Goal: Understand process/instructions

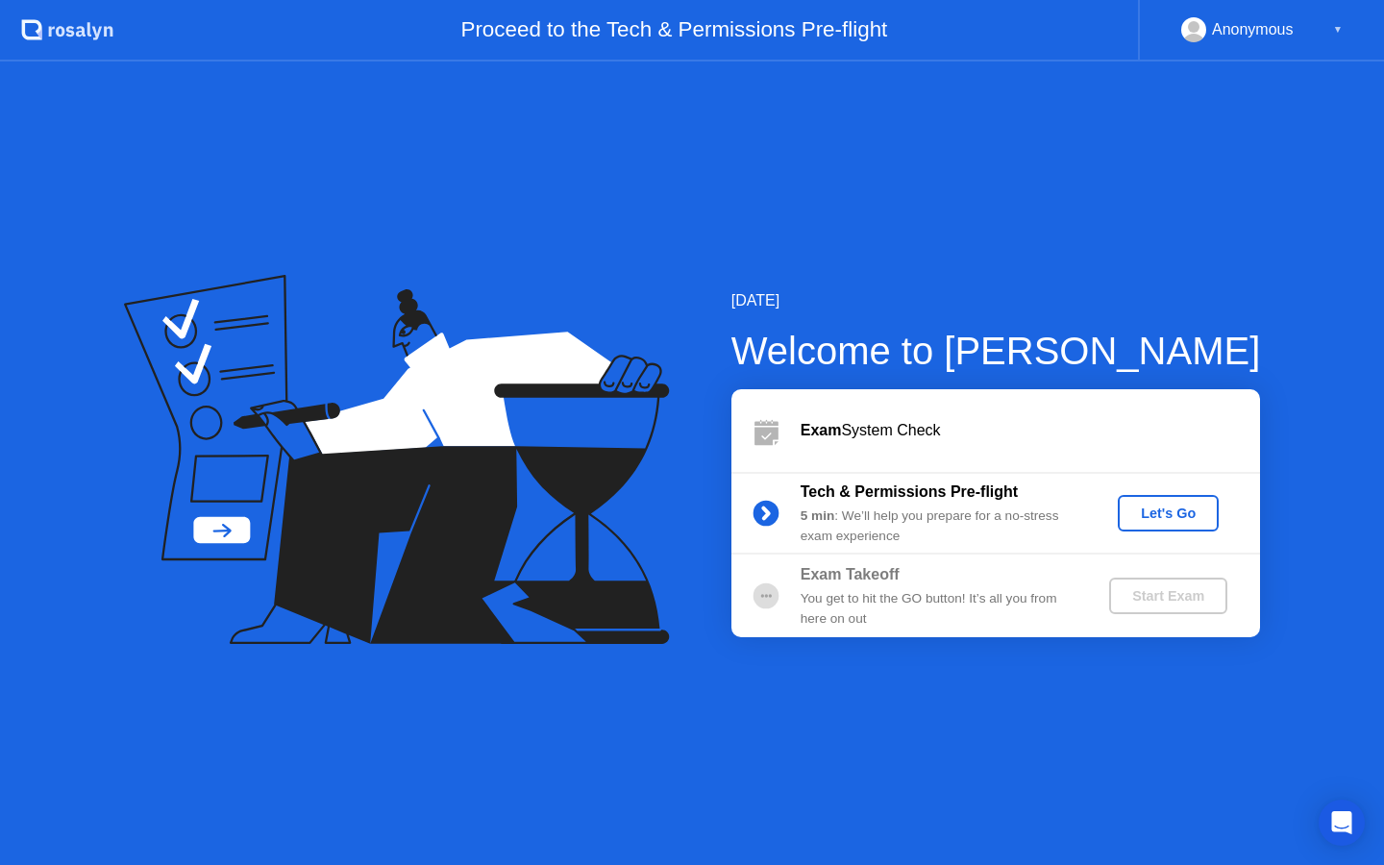
click at [1175, 516] on div "Let's Go" at bounding box center [1168, 513] width 86 height 15
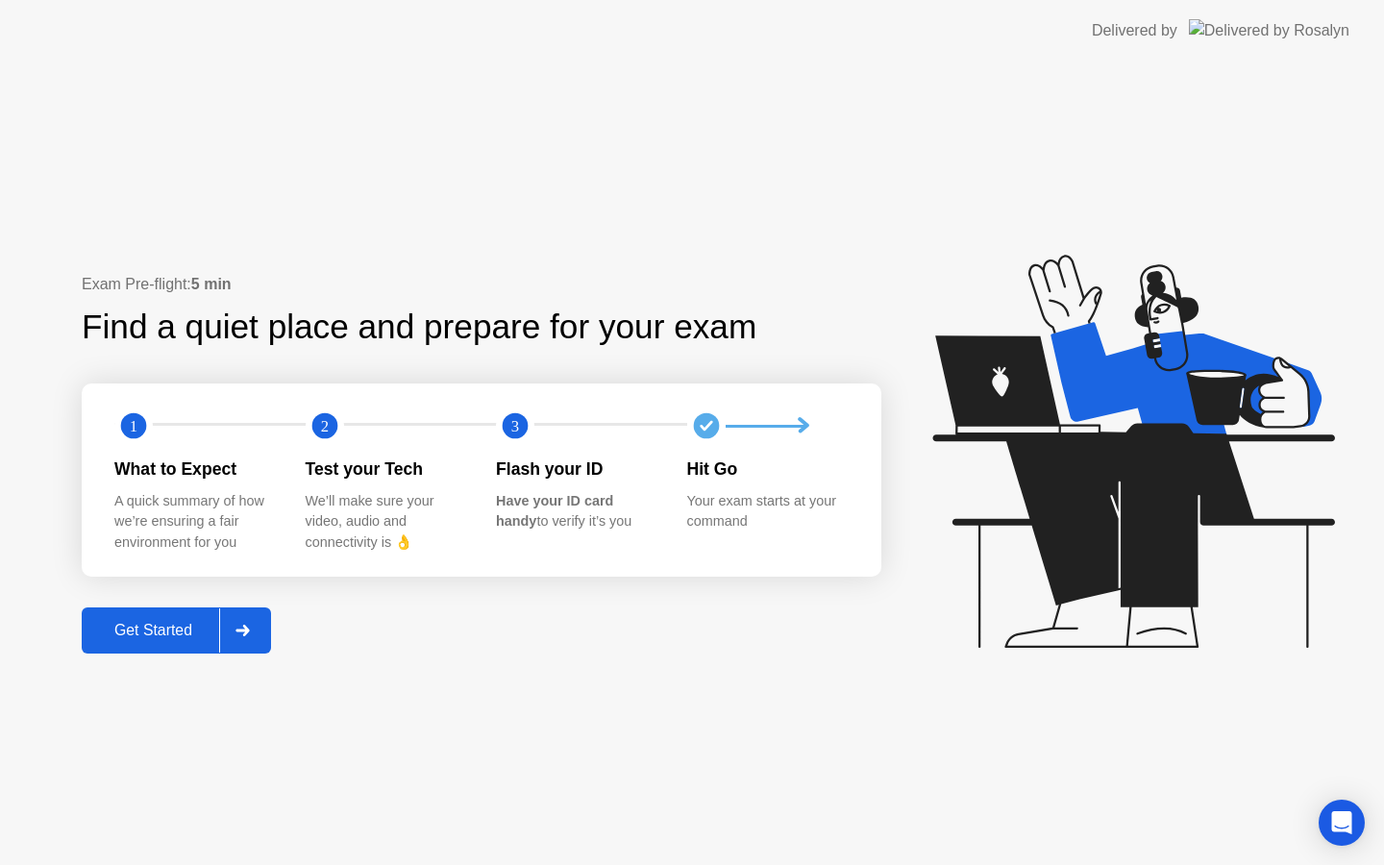
click at [151, 628] on div "Get Started" at bounding box center [153, 630] width 132 height 17
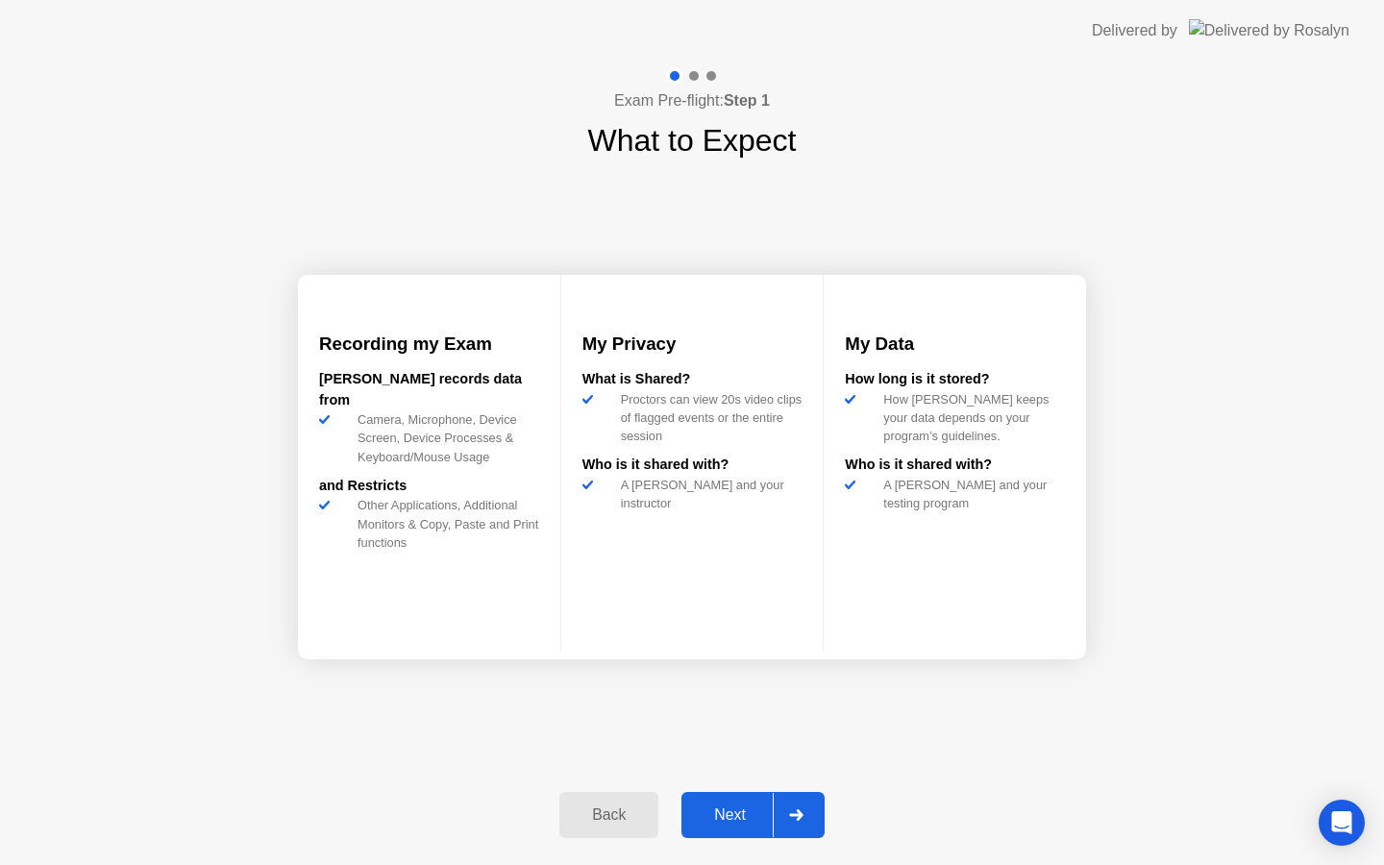
click at [736, 809] on div "Next" at bounding box center [730, 814] width 86 height 17
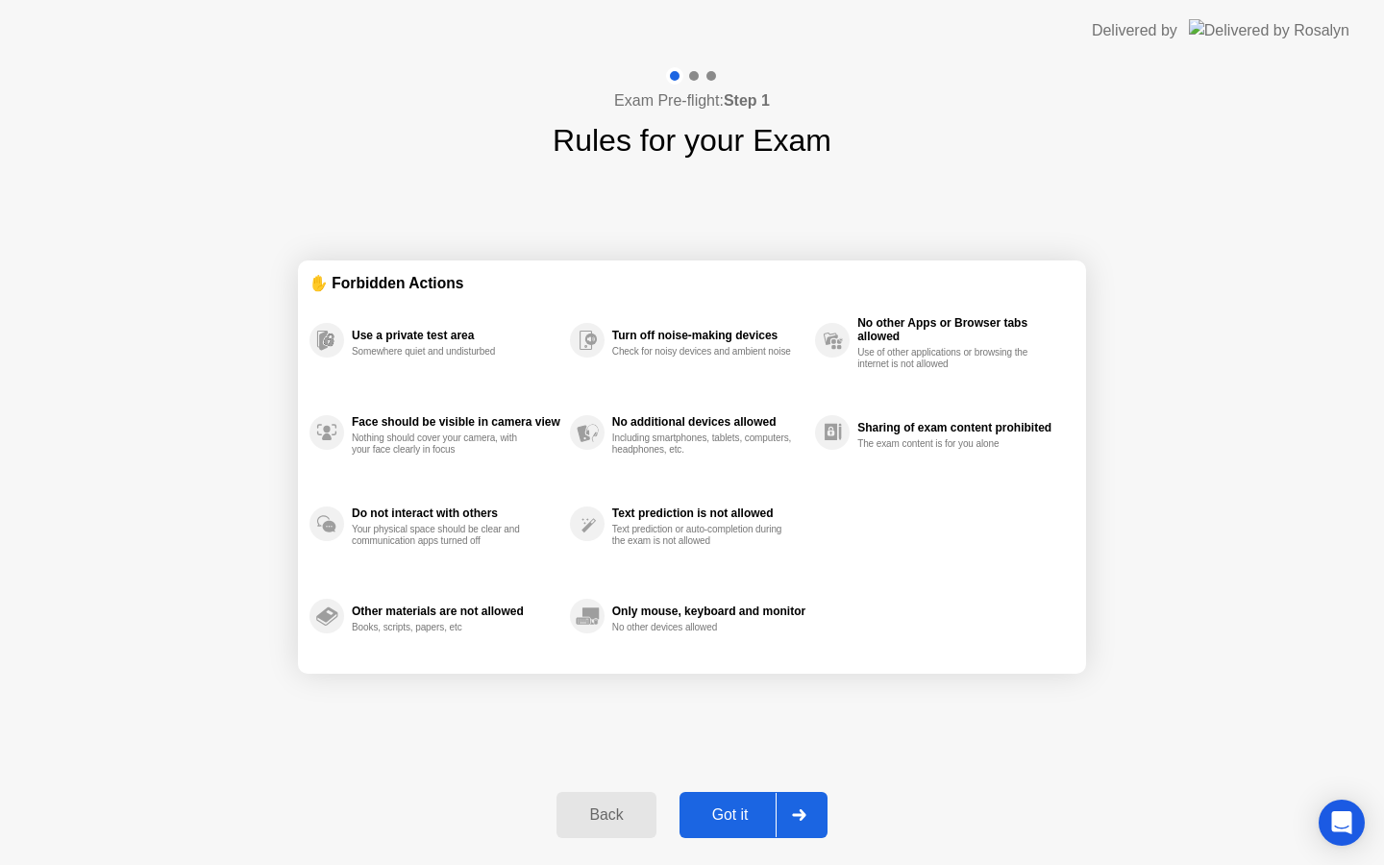
click at [736, 809] on div "Got it" at bounding box center [730, 814] width 90 height 17
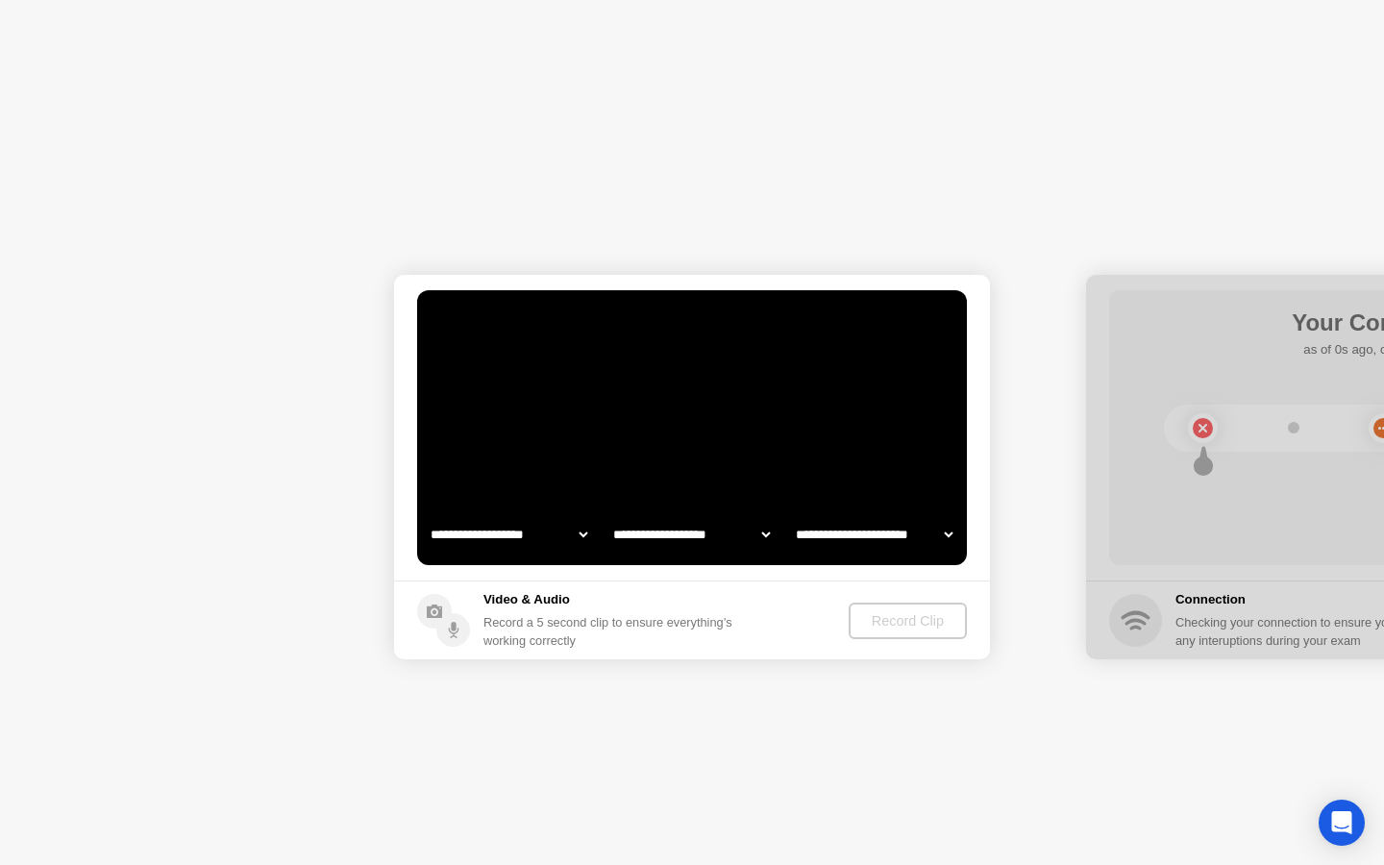
select select "**********"
select select "*******"
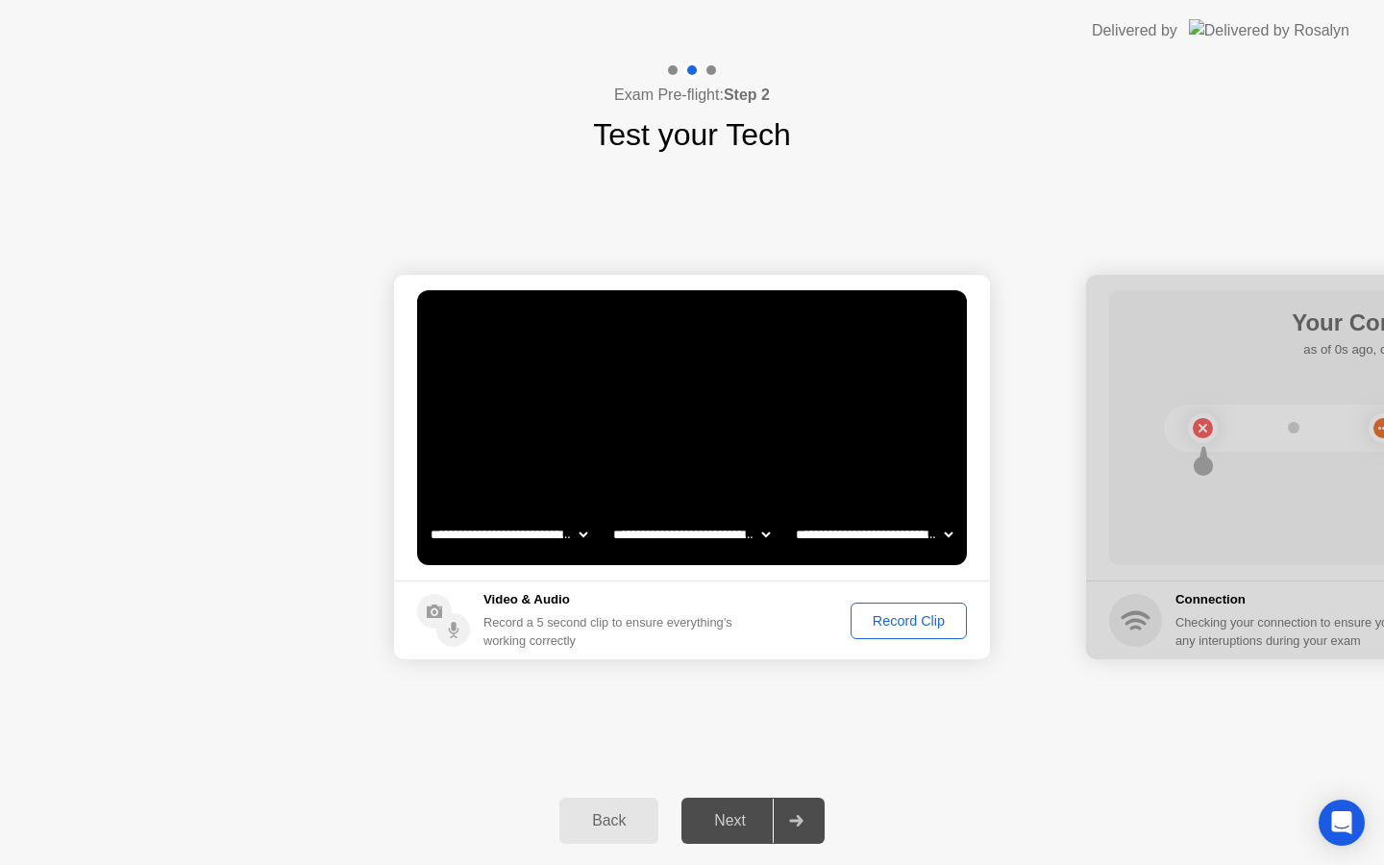
click at [905, 629] on div "Record Clip" at bounding box center [908, 620] width 103 height 15
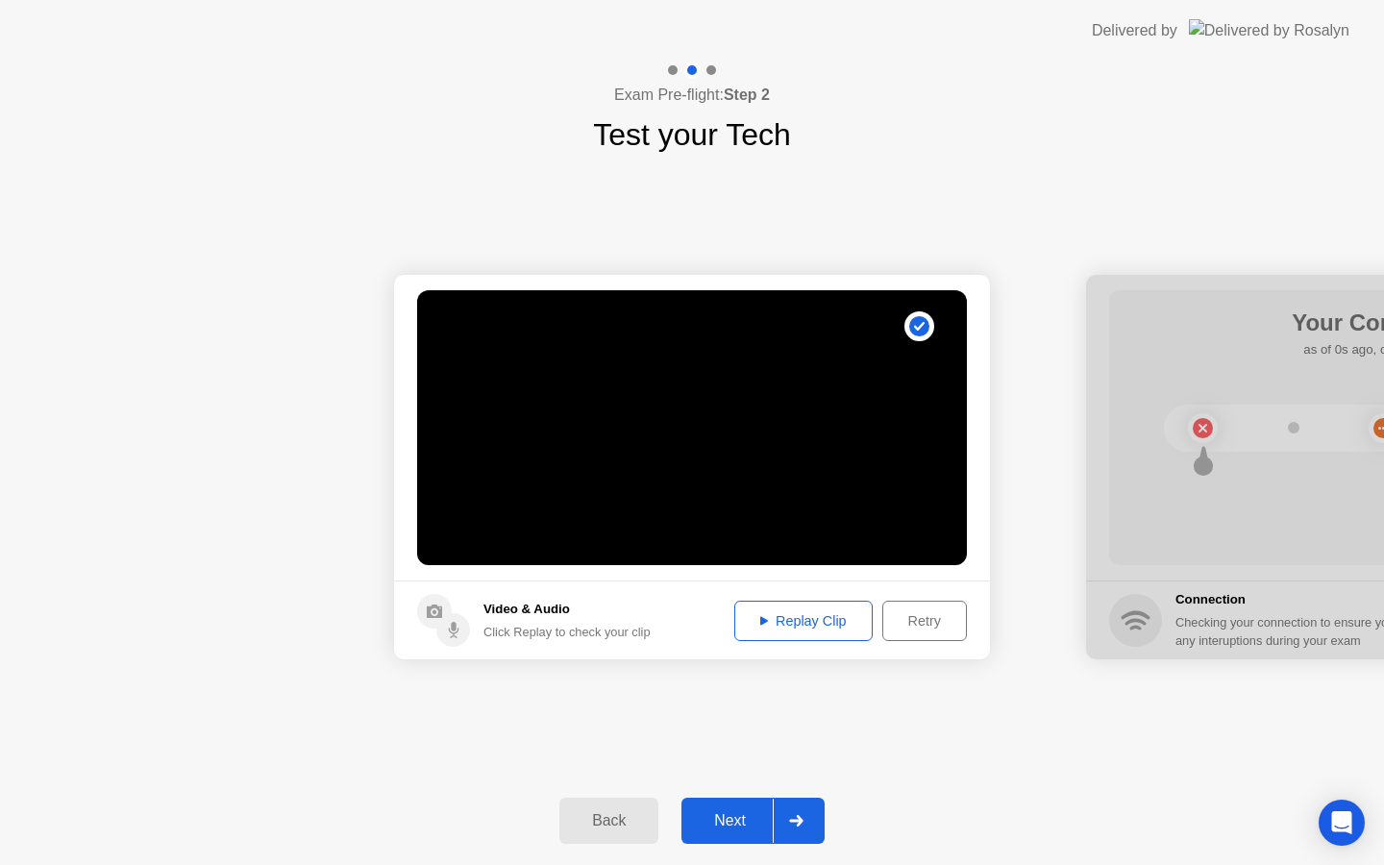
click at [756, 816] on div "Next" at bounding box center [730, 820] width 86 height 17
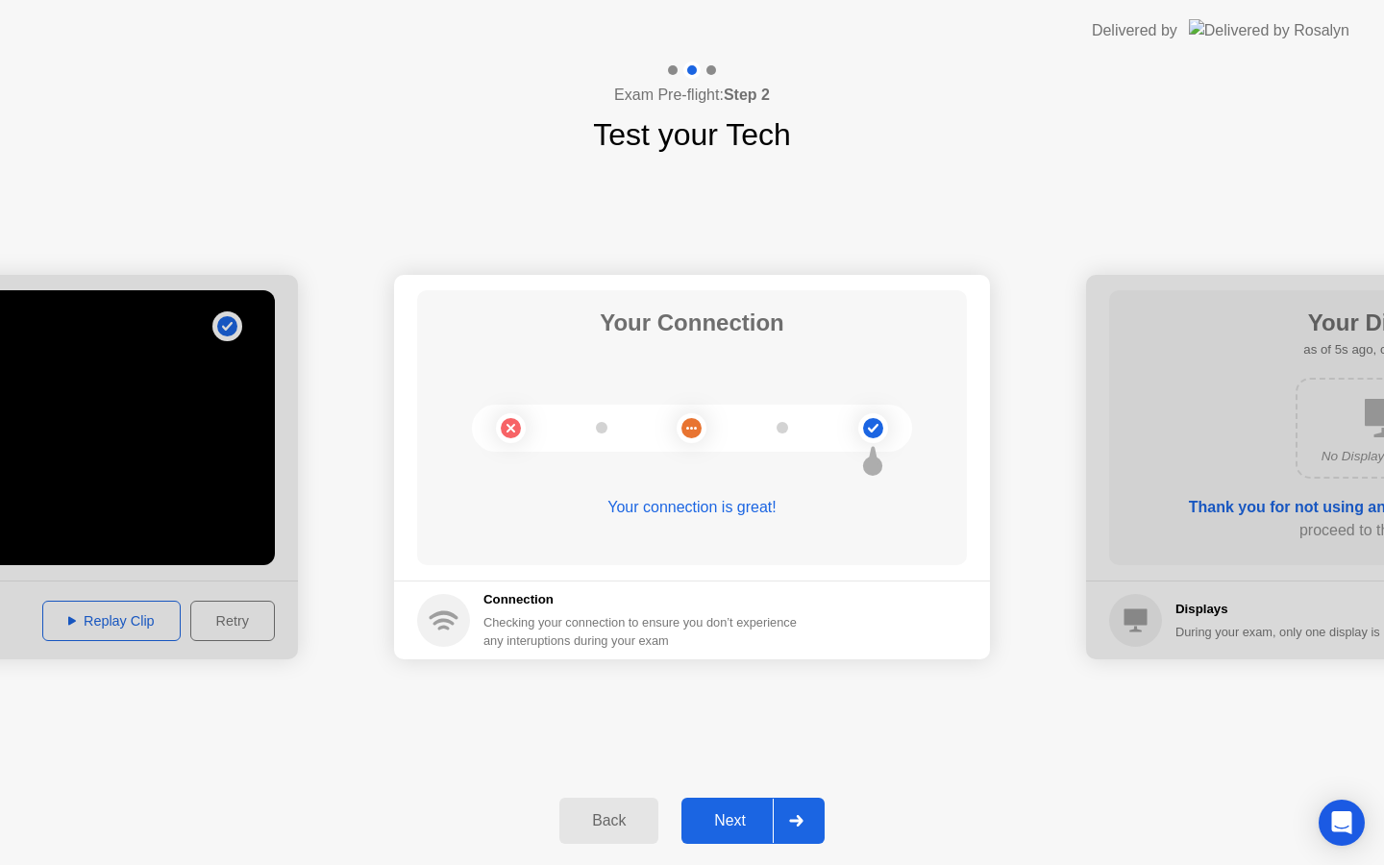
click at [756, 816] on div "Next" at bounding box center [730, 820] width 86 height 17
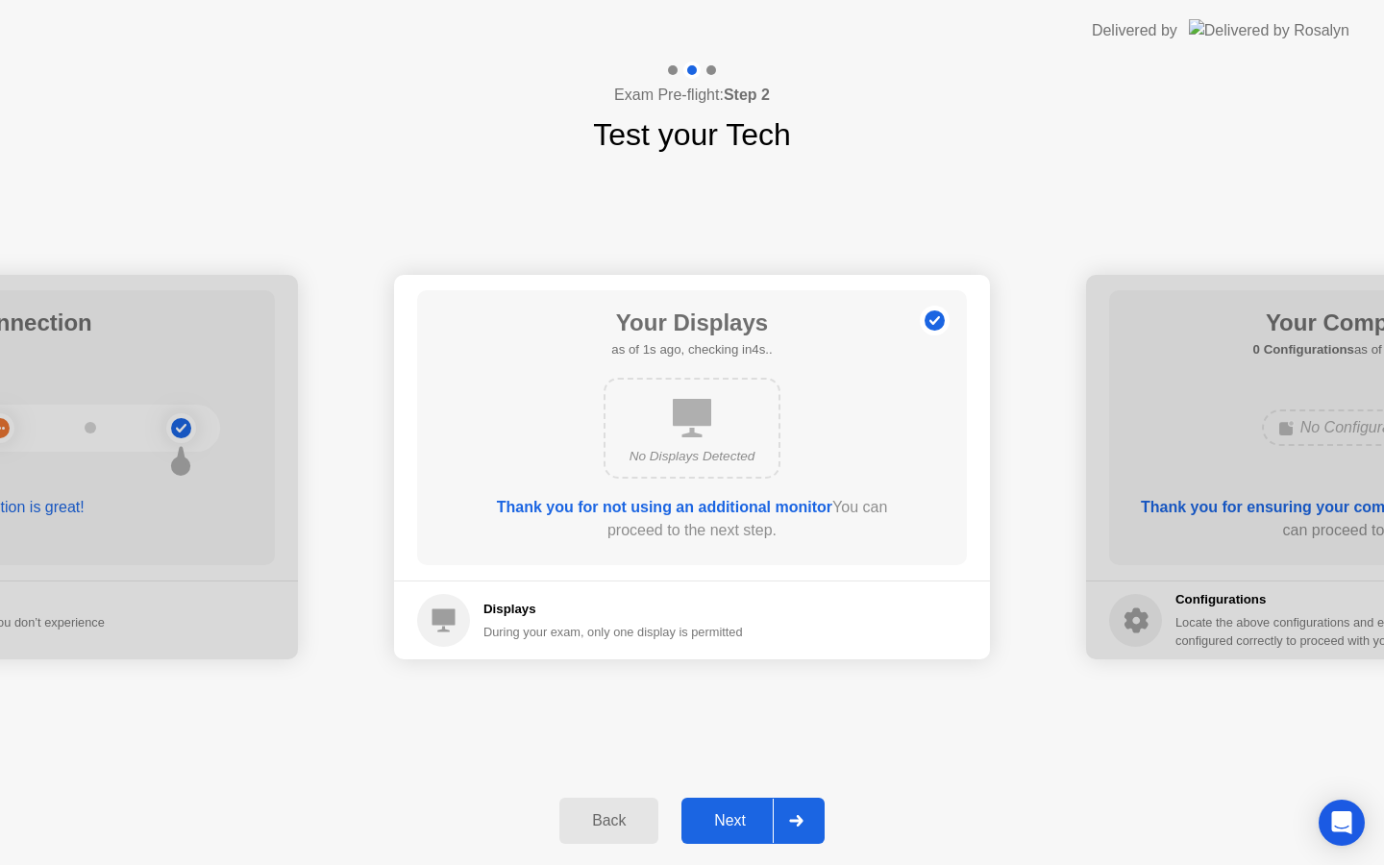
click at [756, 816] on div "Next" at bounding box center [730, 820] width 86 height 17
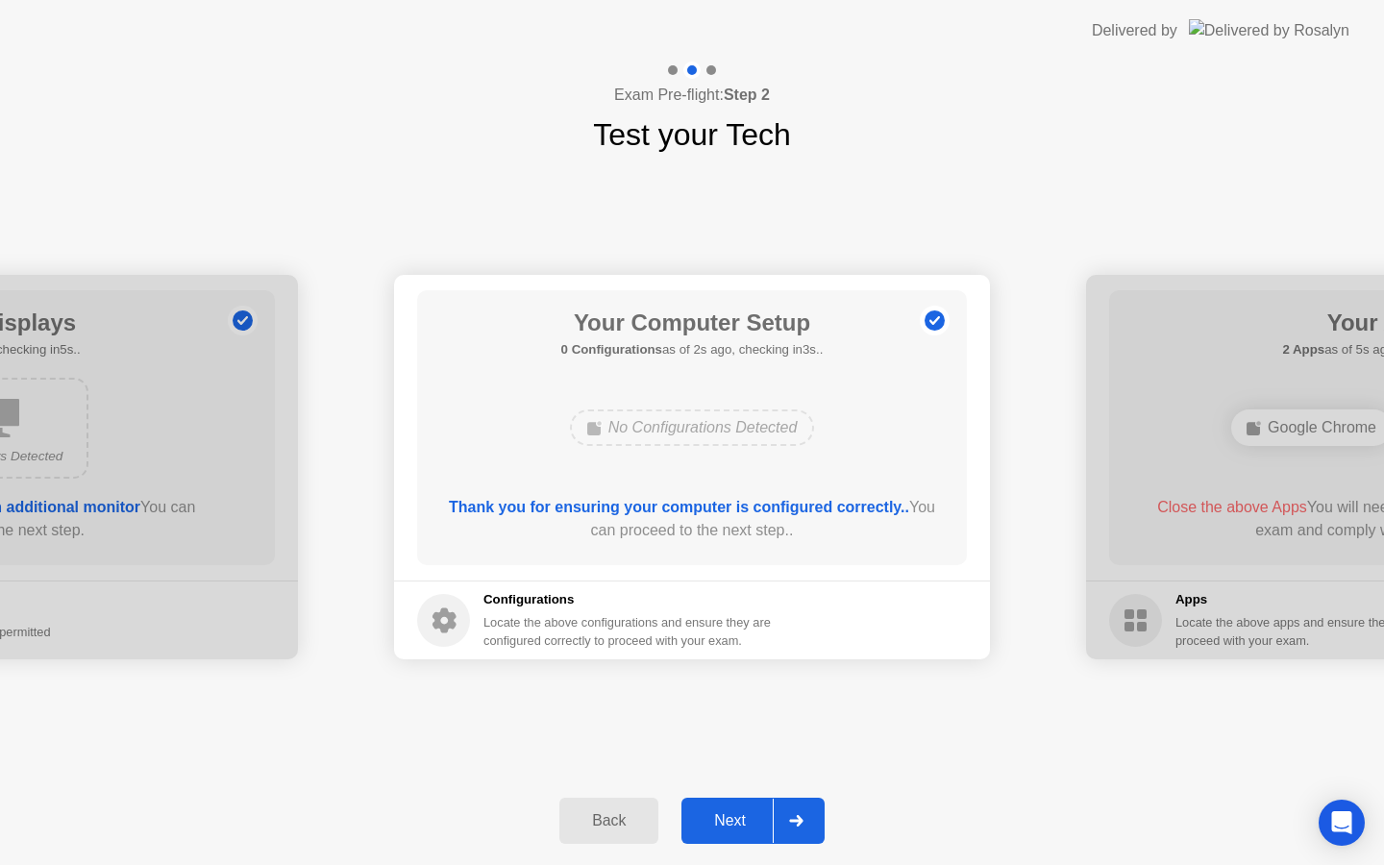
click at [756, 816] on div "Next" at bounding box center [730, 820] width 86 height 17
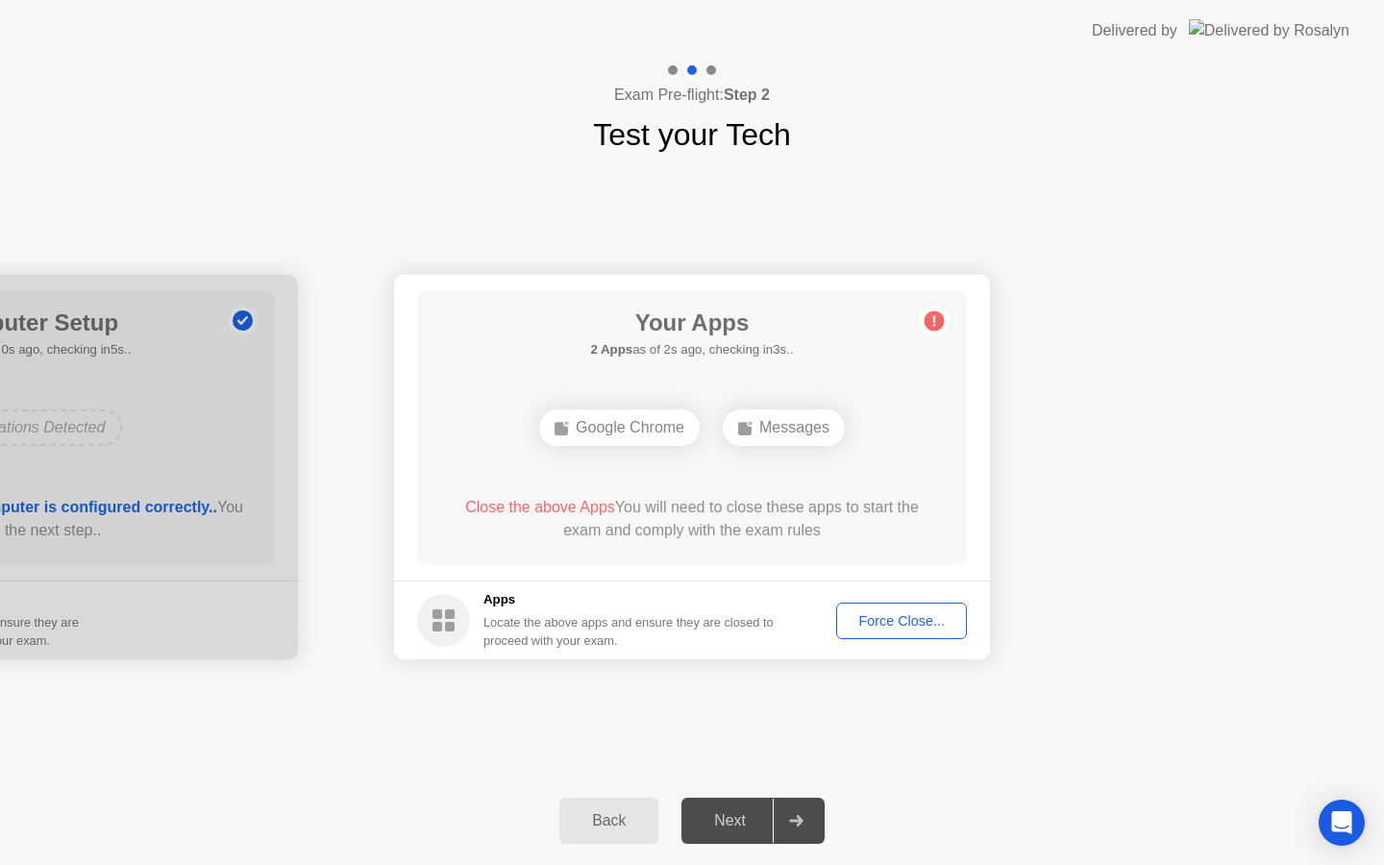
click at [906, 621] on div "Force Close..." at bounding box center [901, 620] width 117 height 15
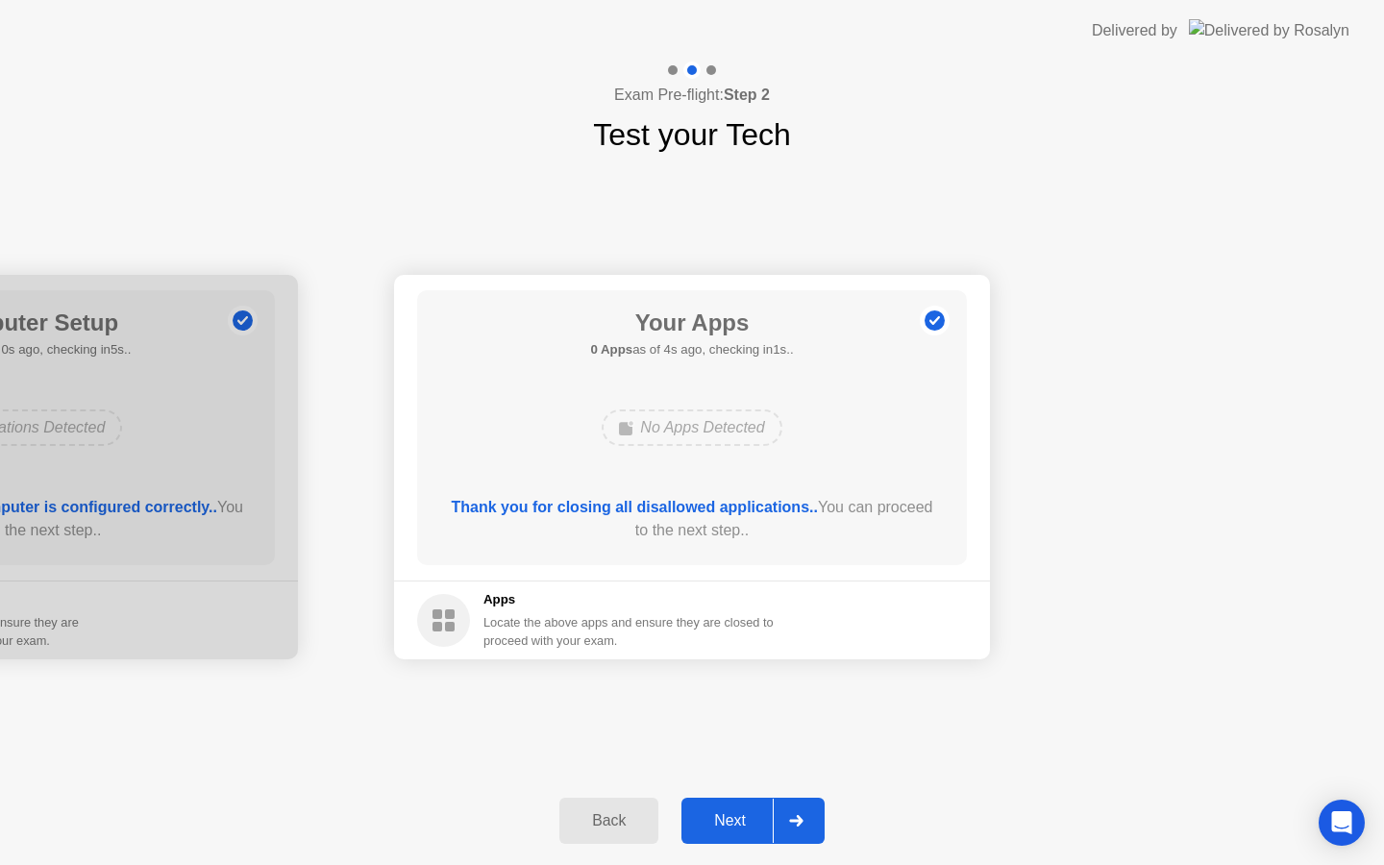
click at [729, 827] on div "Next" at bounding box center [730, 820] width 86 height 17
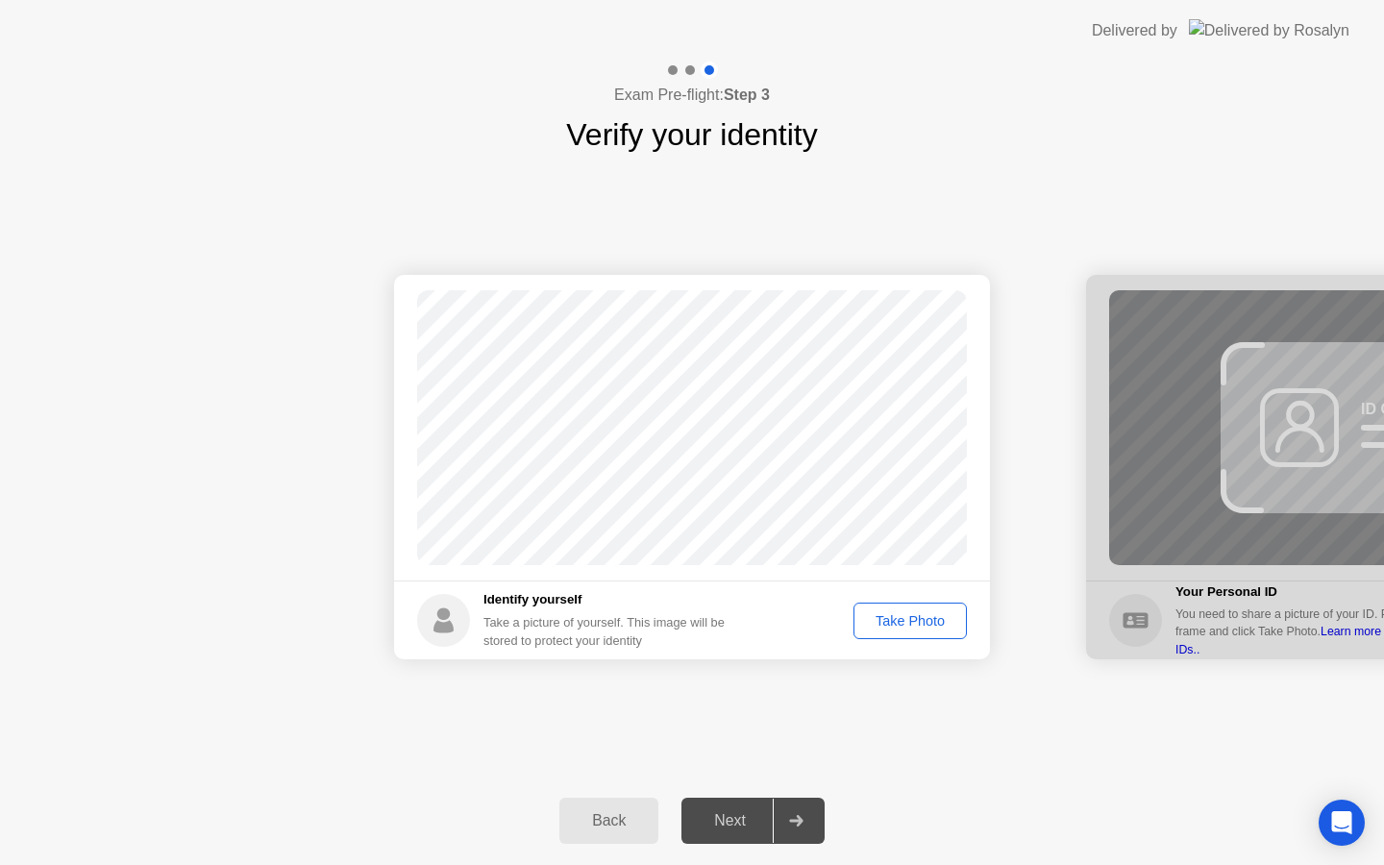
click at [612, 812] on div "Back" at bounding box center [608, 820] width 87 height 17
select select "**********"
select select "*******"
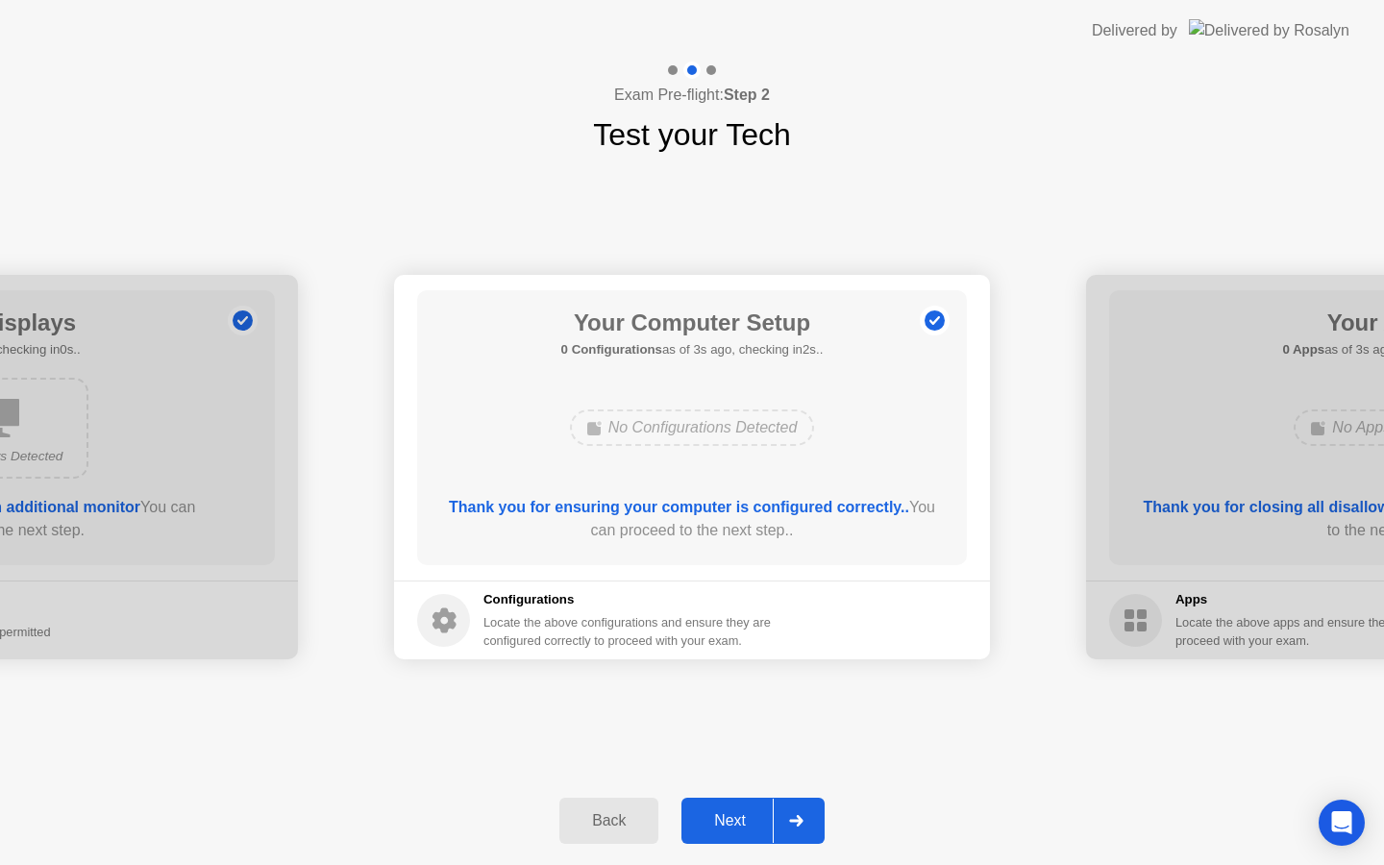
click at [603, 814] on div "Back" at bounding box center [608, 820] width 87 height 17
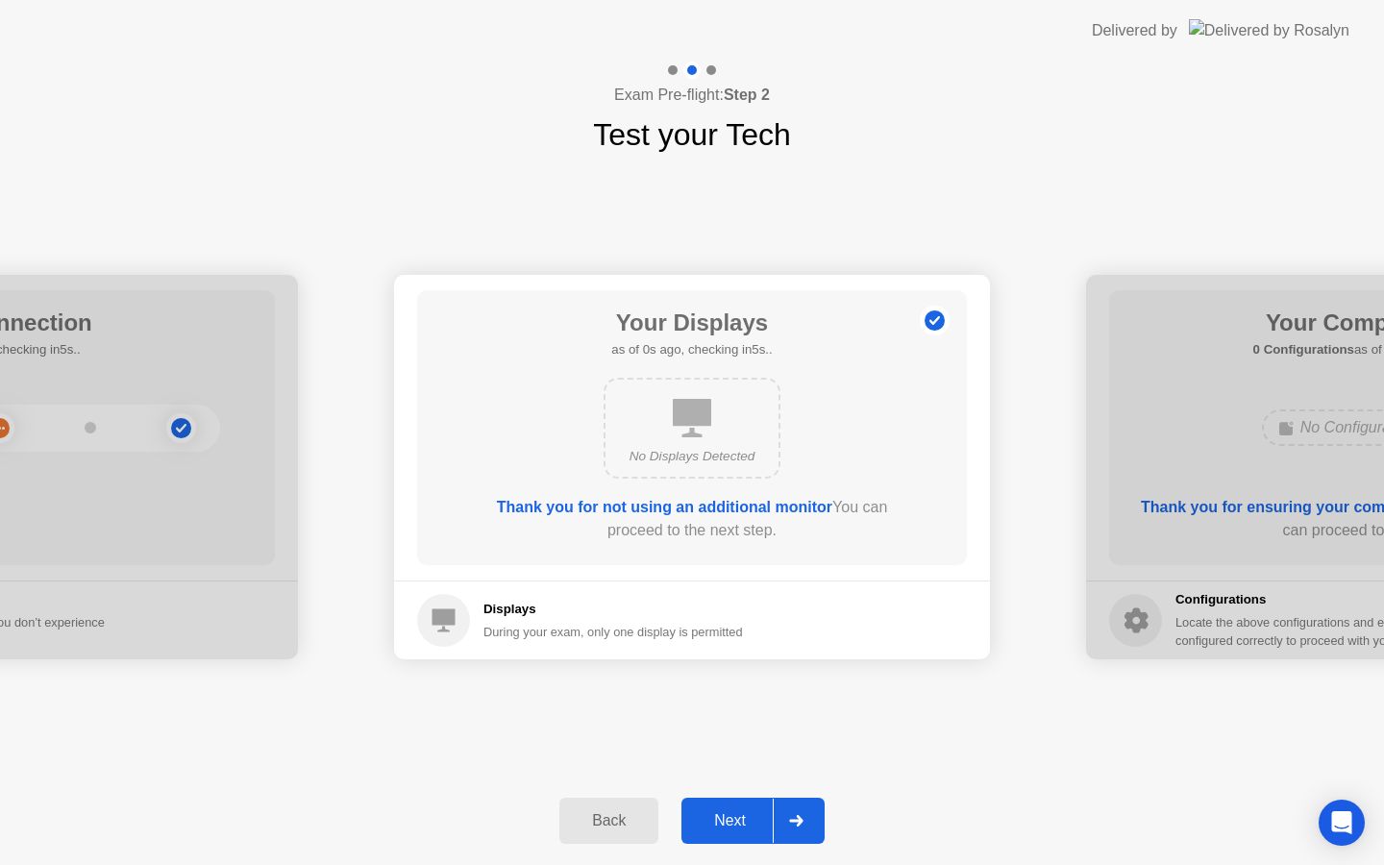
click at [603, 814] on div "Back" at bounding box center [608, 820] width 87 height 17
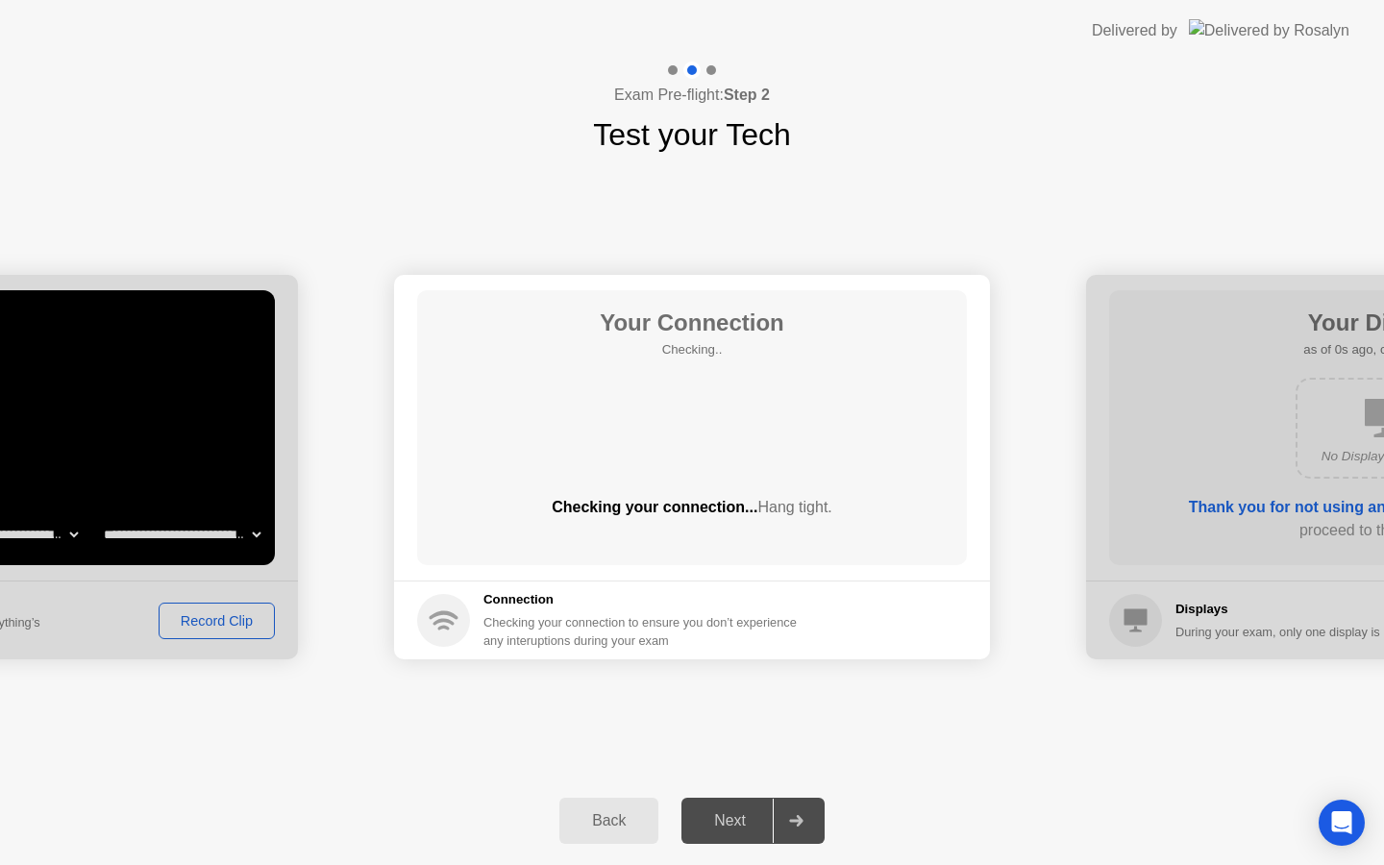
click at [603, 814] on div "Back" at bounding box center [608, 820] width 87 height 17
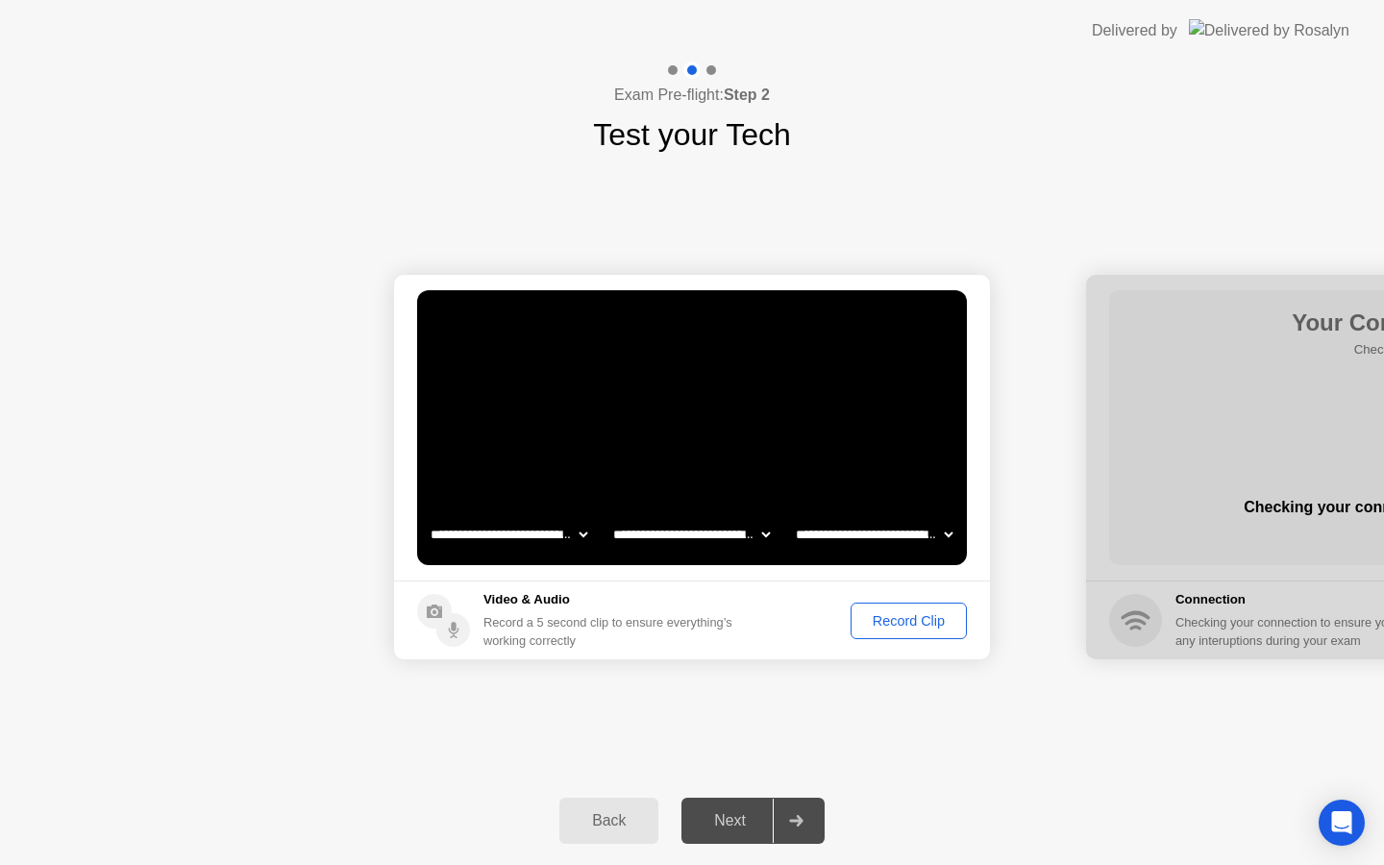
click at [603, 814] on div "Back" at bounding box center [608, 820] width 87 height 17
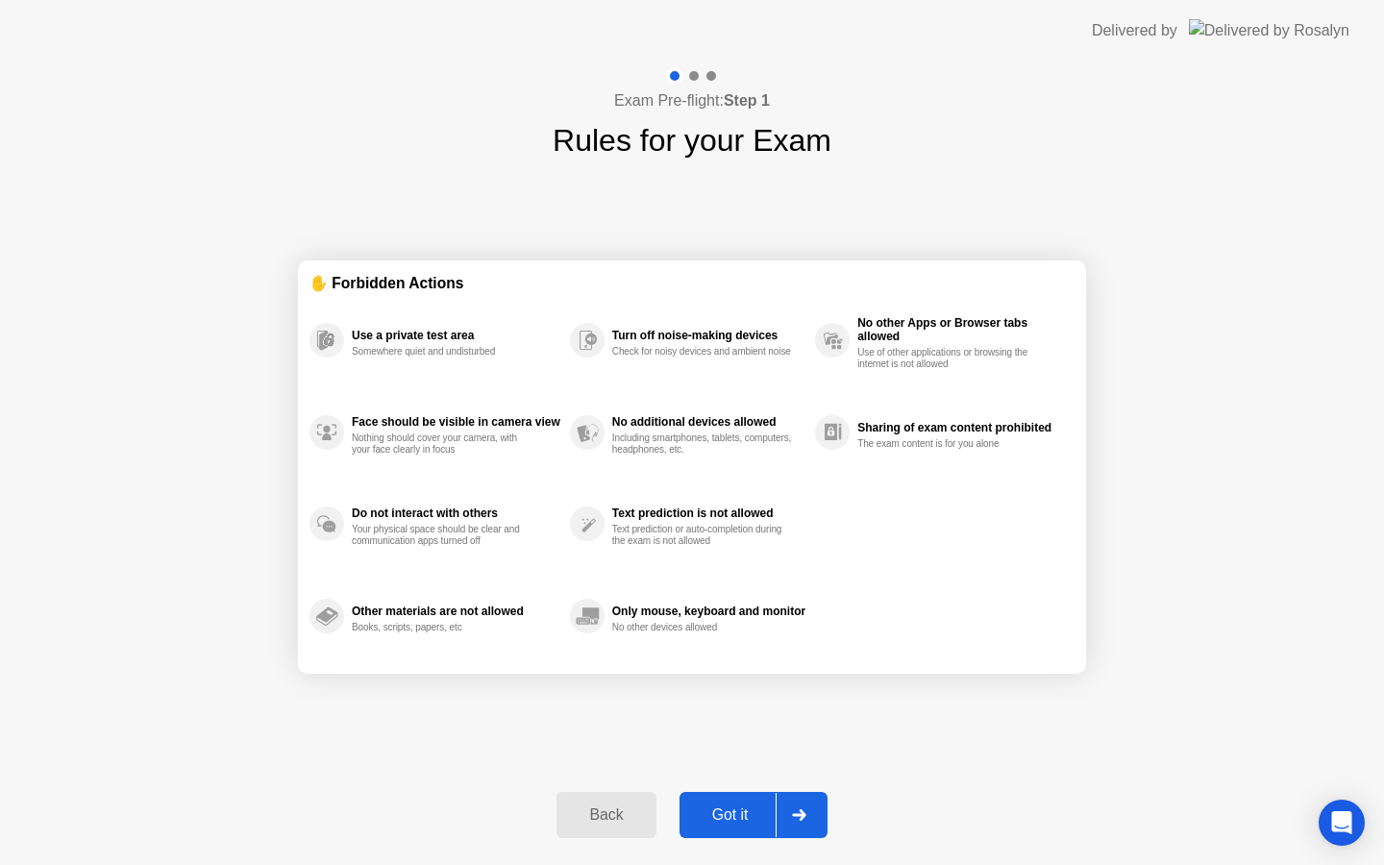
click at [603, 814] on div "Back" at bounding box center [605, 814] width 87 height 17
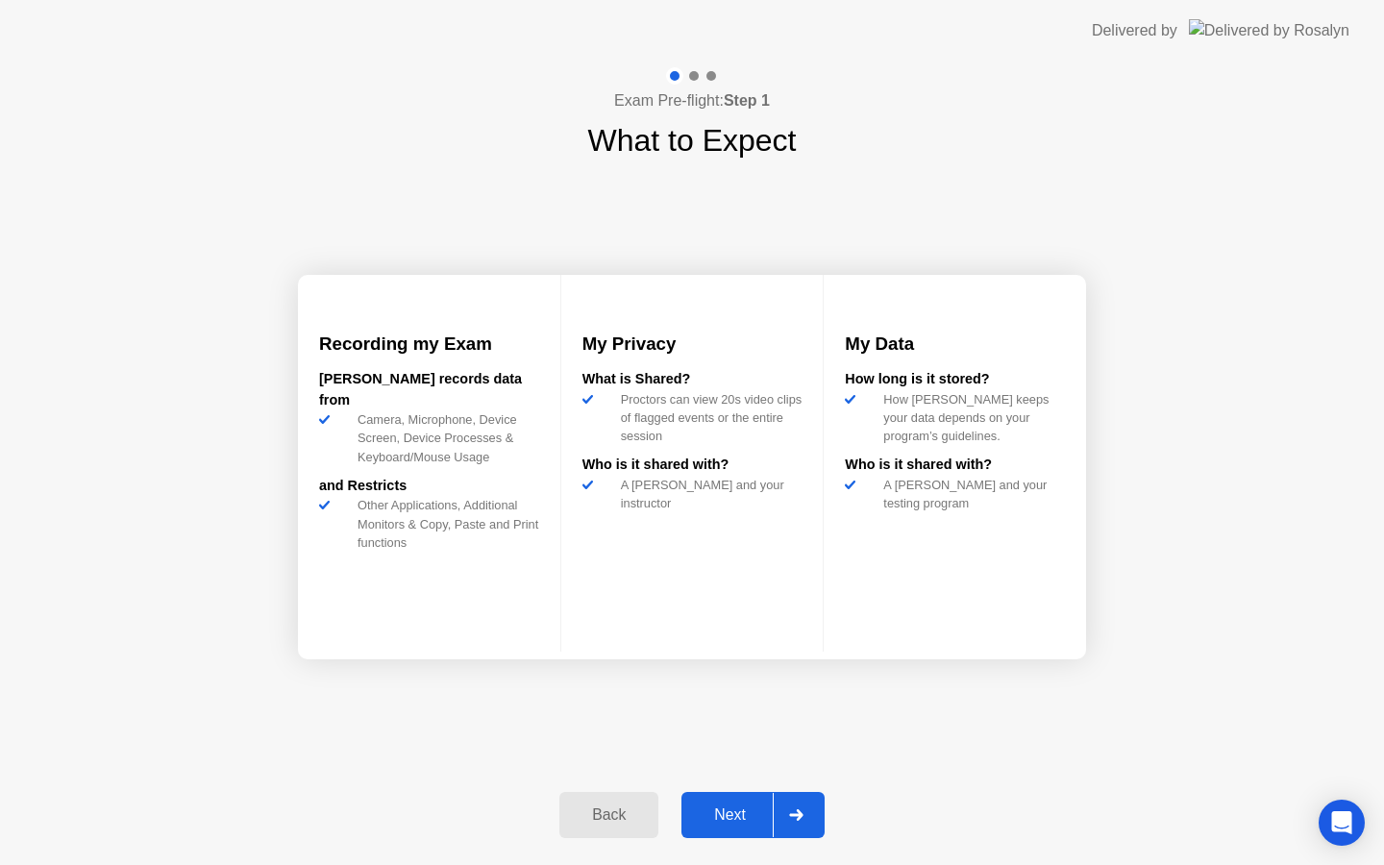
click at [603, 814] on div "Back" at bounding box center [608, 814] width 87 height 17
